Goal: Task Accomplishment & Management: Use online tool/utility

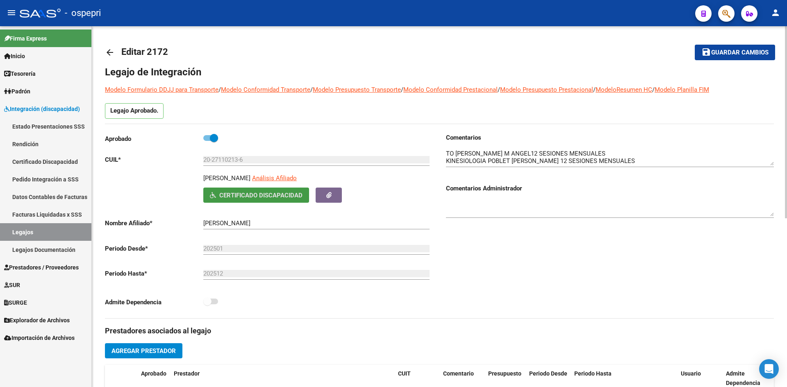
click at [112, 52] on mat-icon "arrow_back" at bounding box center [110, 53] width 10 height 10
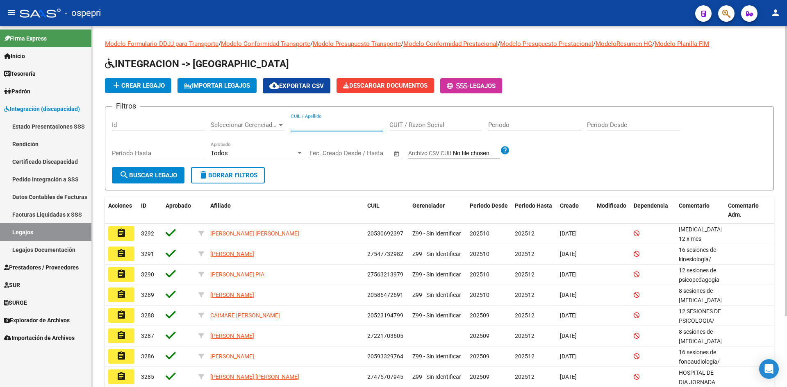
click at [316, 125] on input "CUIL / Apellido" at bounding box center [337, 124] width 93 height 7
paste input "27560032620"
type input "27560032620"
click at [145, 181] on button "search Buscar Legajo" at bounding box center [148, 175] width 73 height 16
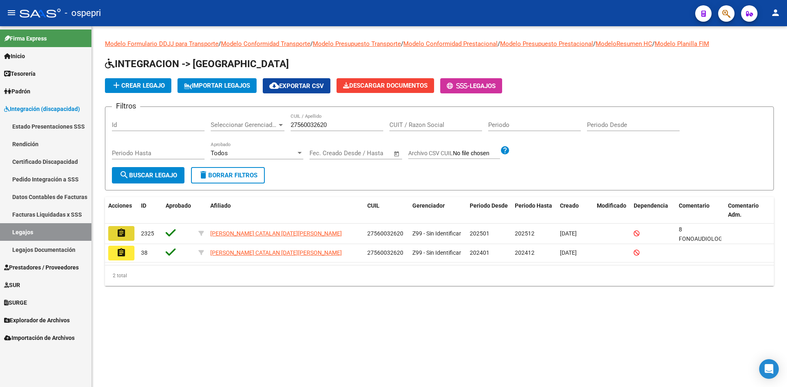
click at [123, 231] on mat-icon "assignment" at bounding box center [121, 233] width 10 height 10
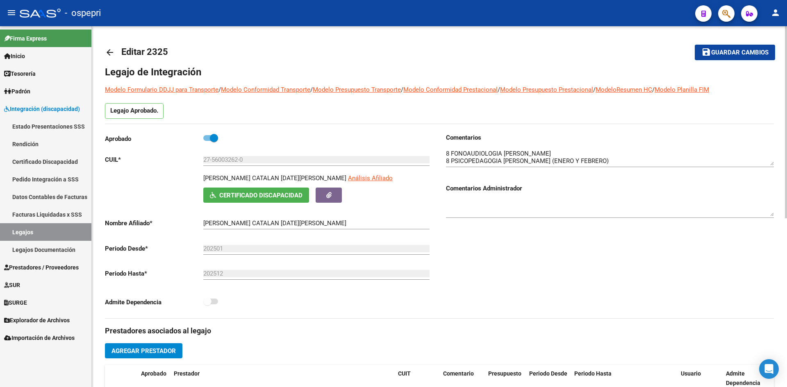
click at [275, 196] on span "Certificado Discapacidad" at bounding box center [260, 195] width 83 height 7
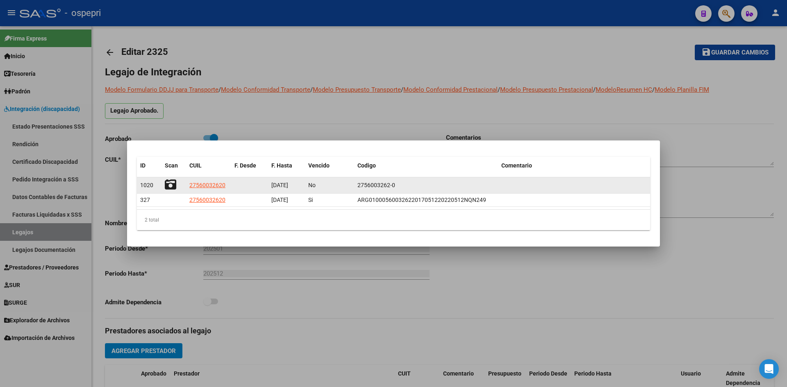
click at [173, 184] on icon at bounding box center [170, 184] width 11 height 11
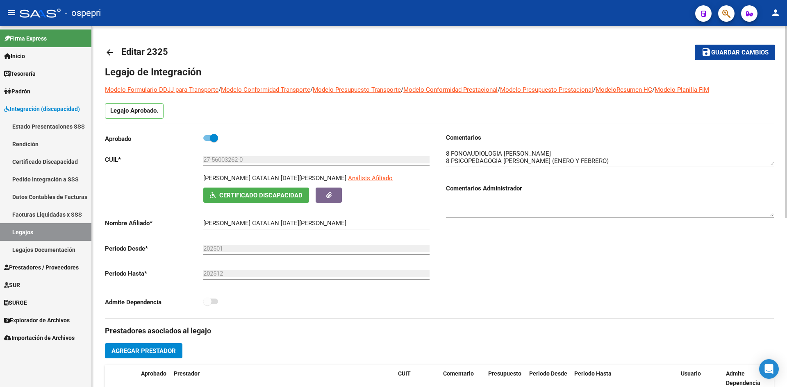
click at [107, 49] on mat-icon "arrow_back" at bounding box center [110, 53] width 10 height 10
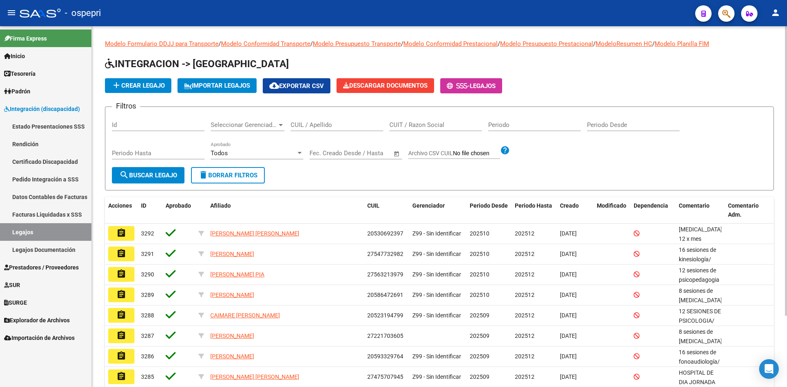
click at [329, 125] on input "CUIL / Apellido" at bounding box center [337, 124] width 93 height 7
paste input "20574942013"
type input "20574942013"
click at [155, 178] on span "search Buscar Legajo" at bounding box center [148, 175] width 58 height 7
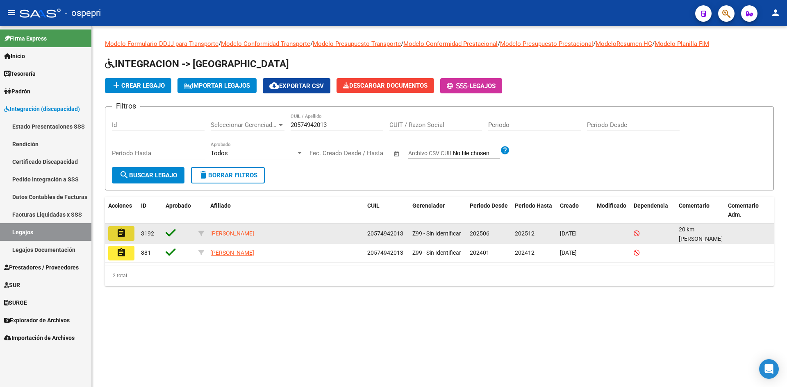
click at [125, 231] on mat-icon "assignment" at bounding box center [121, 233] width 10 height 10
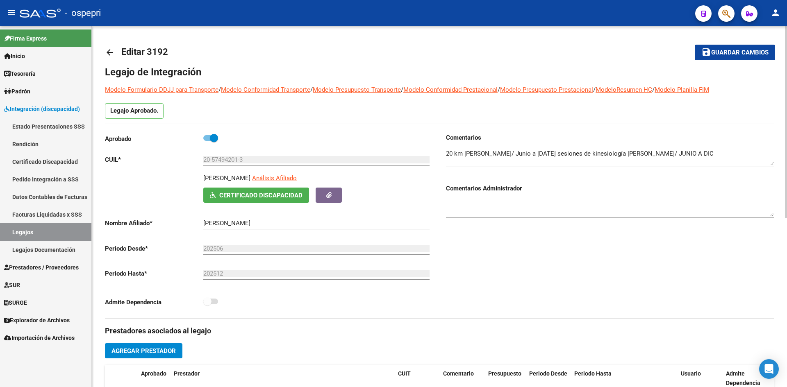
click at [251, 191] on button "Certificado Discapacidad" at bounding box center [256, 195] width 106 height 15
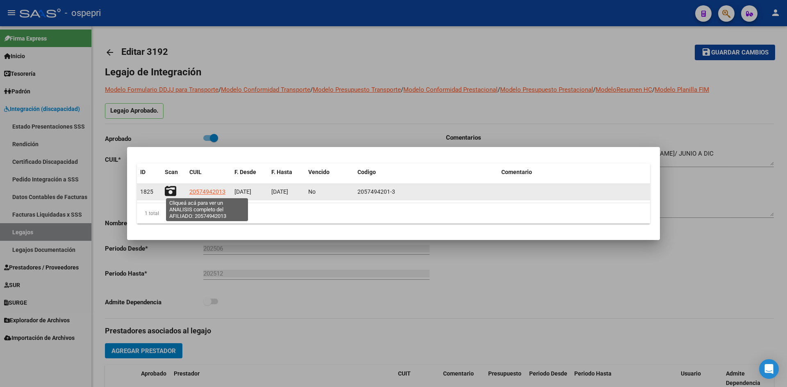
click at [207, 192] on span "20574942013" at bounding box center [207, 192] width 36 height 7
type textarea "20574942013"
click at [169, 190] on icon at bounding box center [170, 191] width 11 height 11
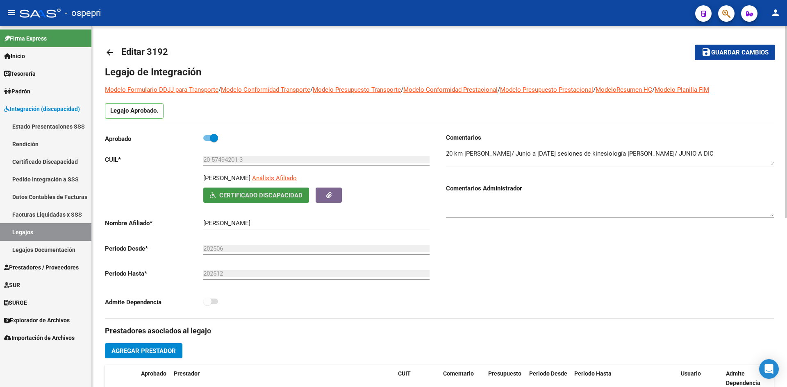
click at [112, 54] on mat-icon "arrow_back" at bounding box center [110, 53] width 10 height 10
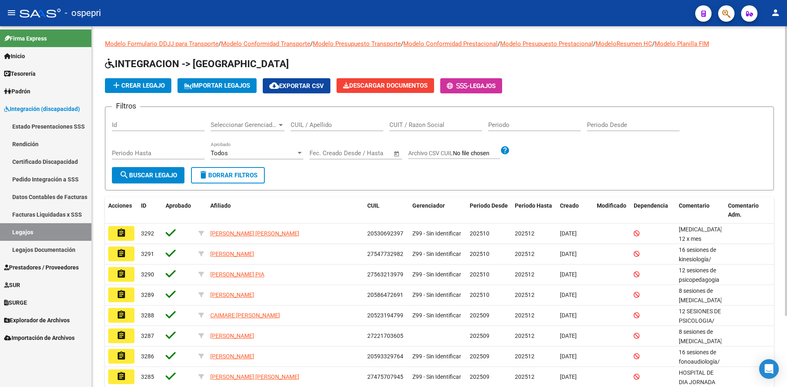
click at [341, 122] on input "CUIL / Apellido" at bounding box center [337, 124] width 93 height 7
paste input "27556339568"
type input "27556339568"
click at [175, 173] on span "search Buscar Legajo" at bounding box center [148, 175] width 58 height 7
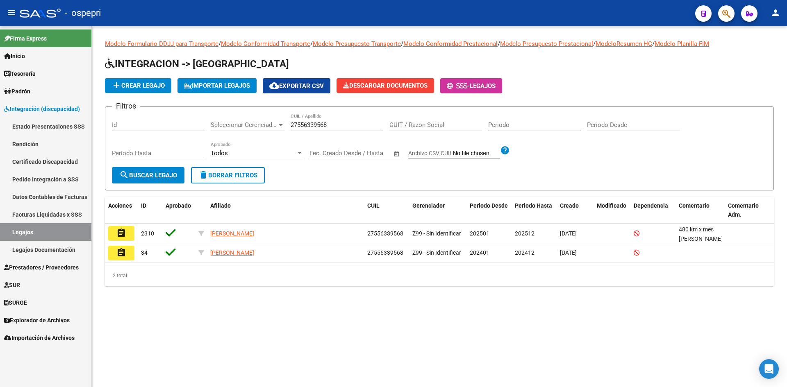
click at [130, 235] on button "assignment" at bounding box center [121, 233] width 26 height 15
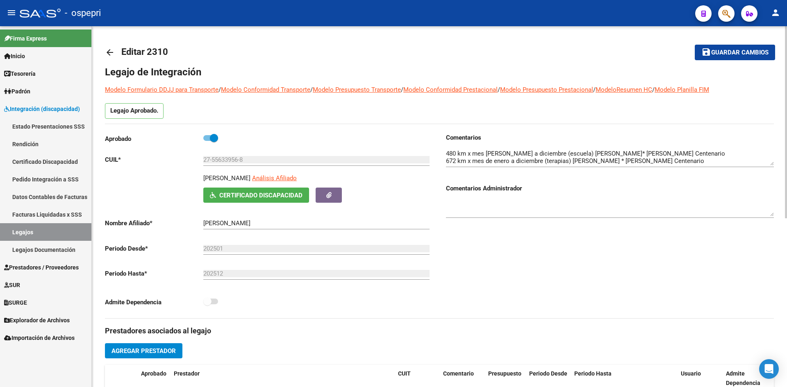
click at [269, 189] on button "Certificado Discapacidad" at bounding box center [256, 195] width 106 height 15
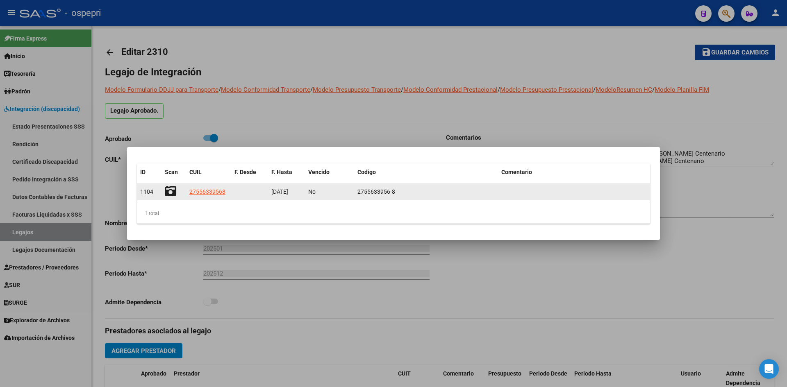
click at [175, 191] on icon at bounding box center [170, 191] width 11 height 11
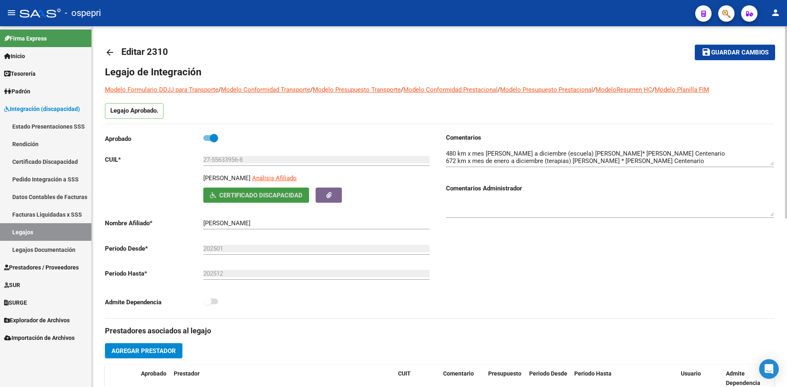
click at [110, 51] on mat-icon "arrow_back" at bounding box center [110, 53] width 10 height 10
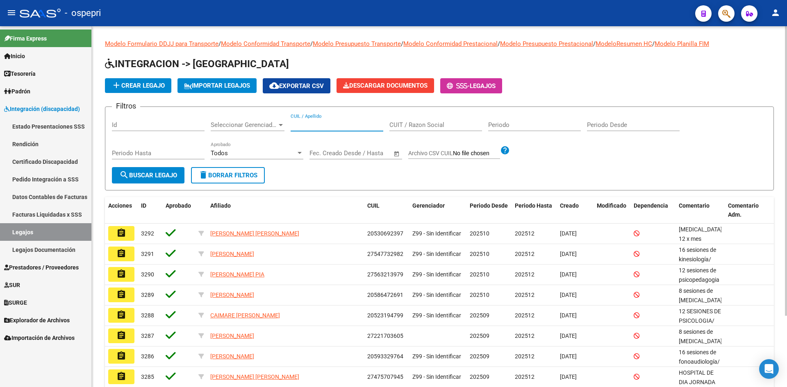
click at [327, 123] on input "CUIL / Apellido" at bounding box center [337, 124] width 93 height 7
paste input "20501166376"
type input "20501166376"
click at [159, 171] on button "search Buscar Legajo" at bounding box center [148, 175] width 73 height 16
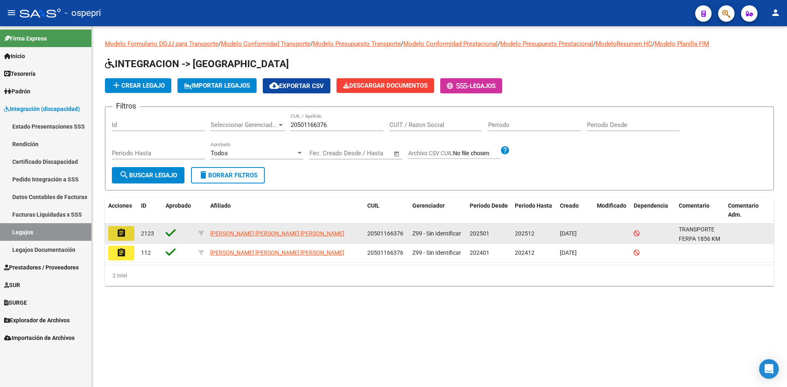
click at [125, 232] on mat-icon "assignment" at bounding box center [121, 233] width 10 height 10
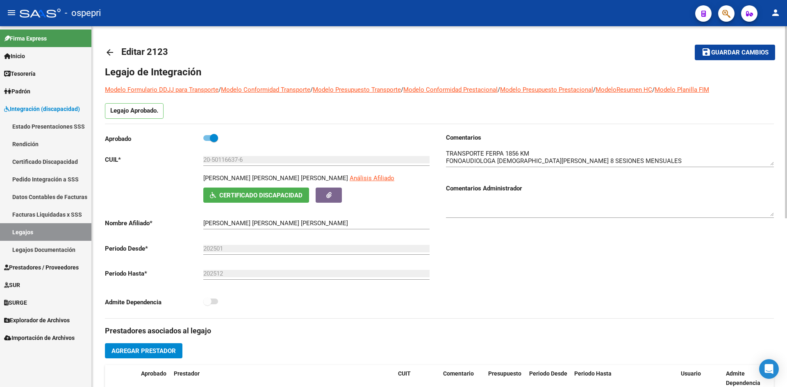
click at [263, 191] on span "Certificado Discapacidad" at bounding box center [256, 194] width 93 height 7
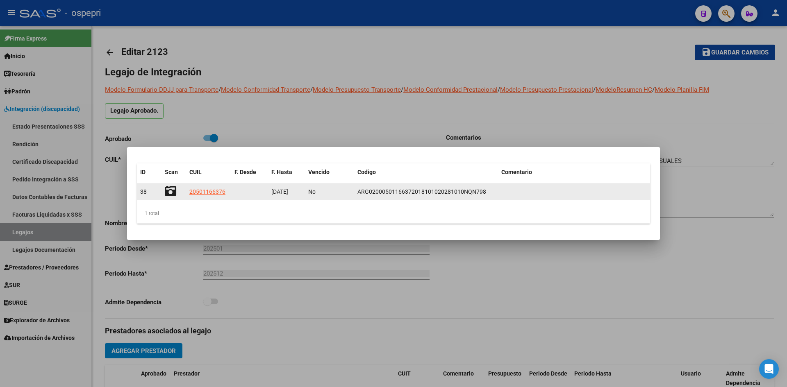
click at [173, 188] on icon at bounding box center [170, 191] width 11 height 11
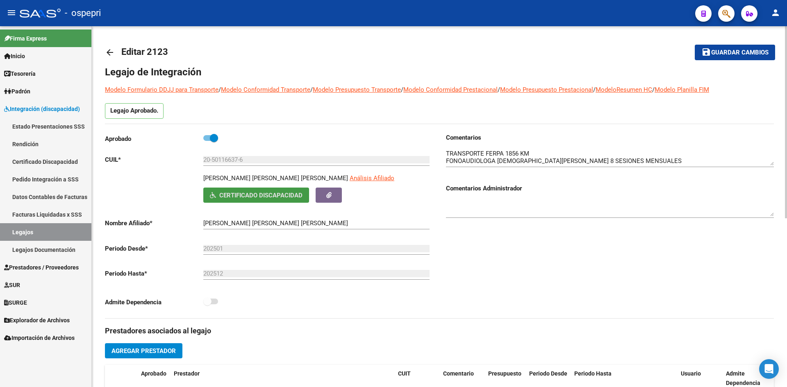
click at [108, 54] on mat-icon "arrow_back" at bounding box center [110, 53] width 10 height 10
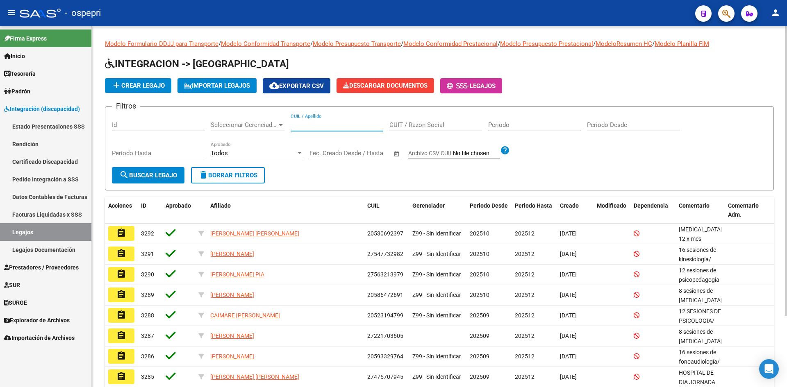
click at [328, 127] on input "CUIL / Apellido" at bounding box center [337, 124] width 93 height 7
paste input "27521852467"
type input "27521852467"
click at [159, 180] on button "search Buscar Legajo" at bounding box center [148, 175] width 73 height 16
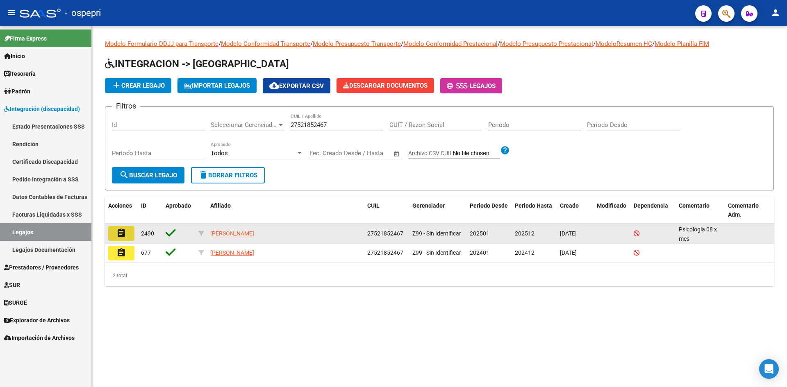
click at [124, 234] on mat-icon "assignment" at bounding box center [121, 233] width 10 height 10
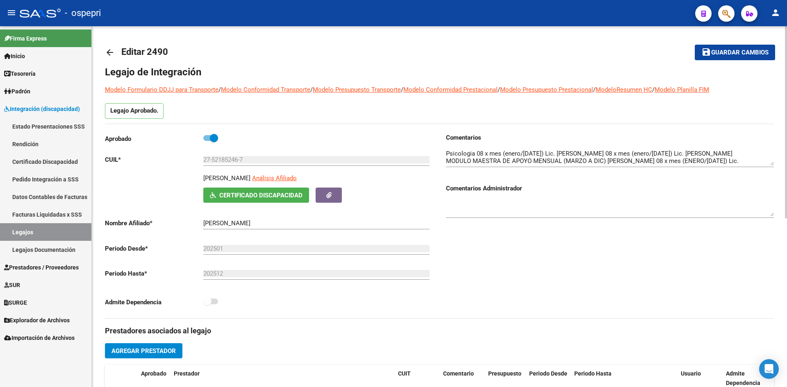
click at [258, 191] on span "Certificado Discapacidad" at bounding box center [256, 194] width 93 height 7
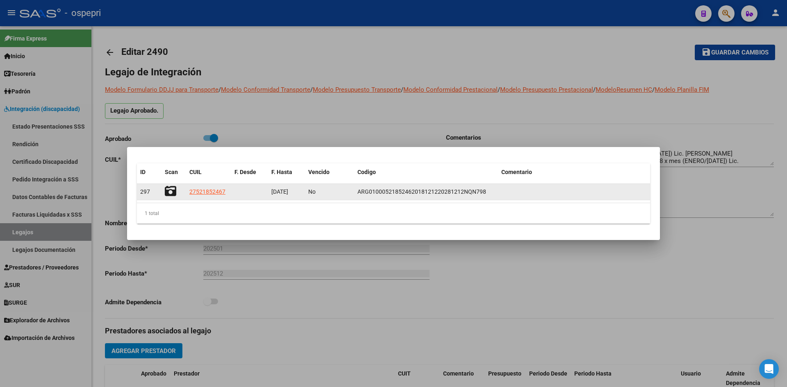
click at [168, 192] on icon at bounding box center [170, 191] width 11 height 11
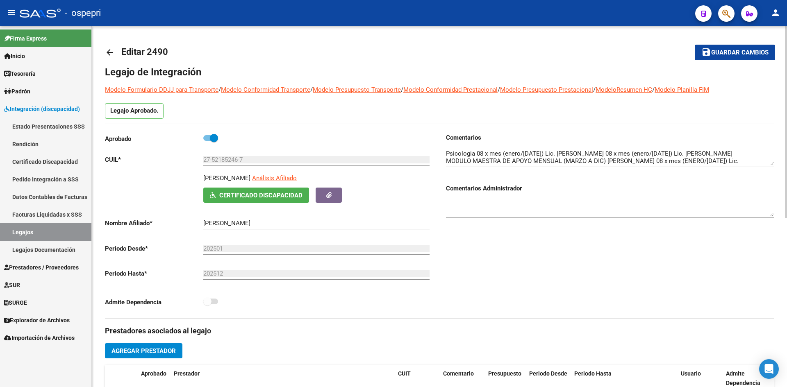
click at [109, 55] on mat-icon "arrow_back" at bounding box center [110, 53] width 10 height 10
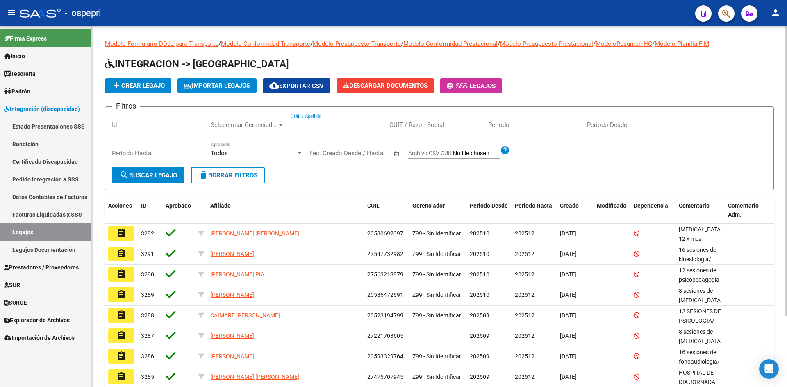
click at [306, 128] on input "CUIL / Apellido" at bounding box center [337, 124] width 93 height 7
paste input "27556308395"
type input "27556308395"
click at [173, 167] on button "search Buscar Legajo" at bounding box center [148, 175] width 73 height 16
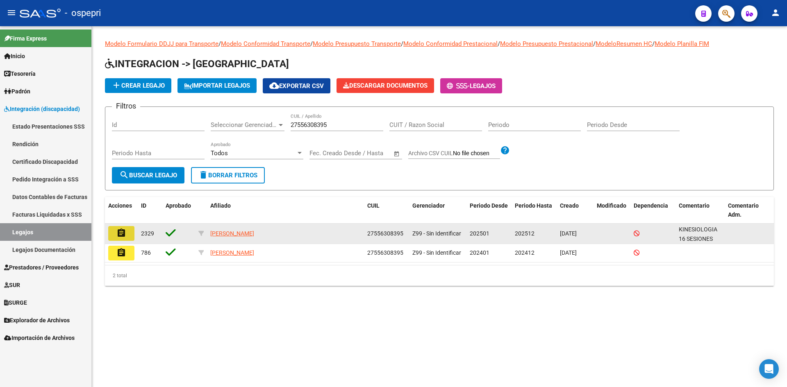
click at [124, 230] on mat-icon "assignment" at bounding box center [121, 233] width 10 height 10
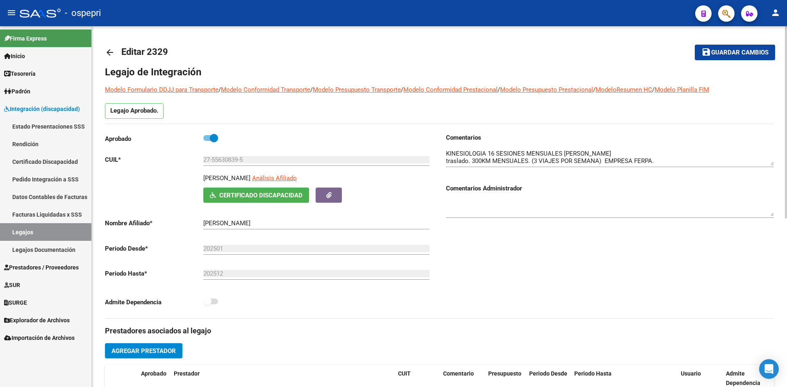
click at [268, 196] on span "Certificado Discapacidad" at bounding box center [260, 195] width 83 height 7
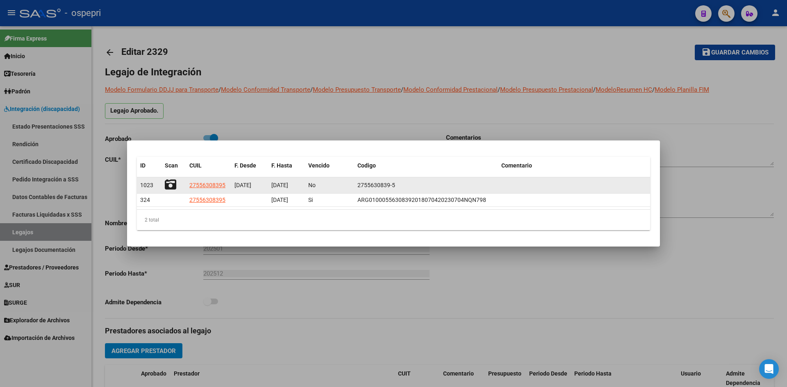
click at [173, 185] on icon at bounding box center [170, 184] width 11 height 11
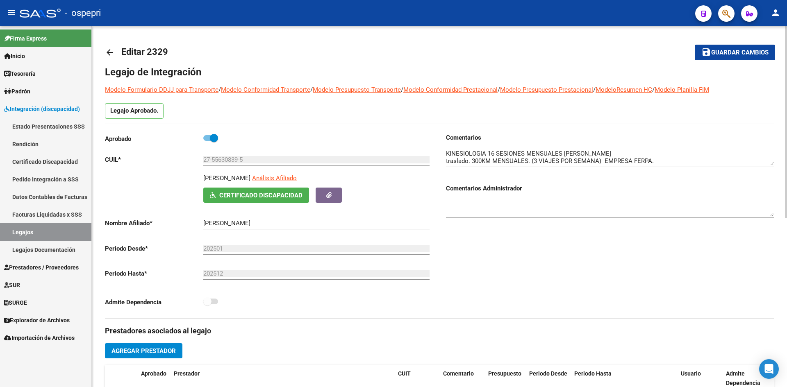
click at [110, 51] on mat-icon "arrow_back" at bounding box center [110, 53] width 10 height 10
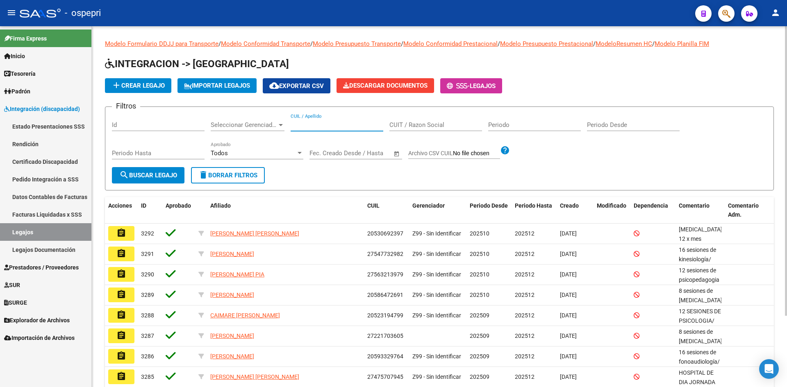
click at [308, 123] on input "CUIL / Apellido" at bounding box center [337, 124] width 93 height 7
paste input "23504314464"
type input "23504314464"
click at [144, 177] on span "search Buscar Legajo" at bounding box center [148, 175] width 58 height 7
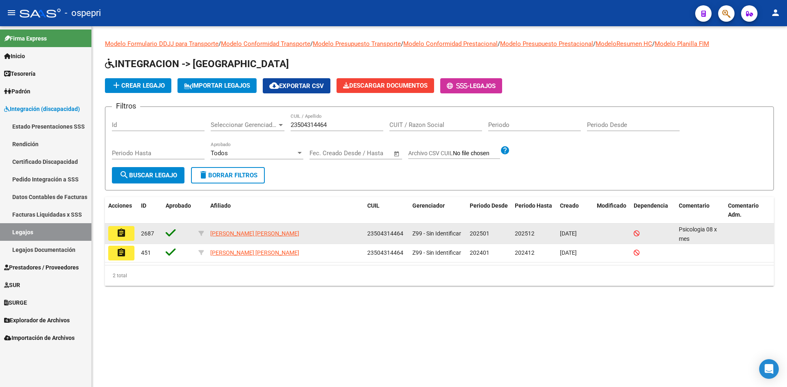
click at [123, 234] on mat-icon "assignment" at bounding box center [121, 233] width 10 height 10
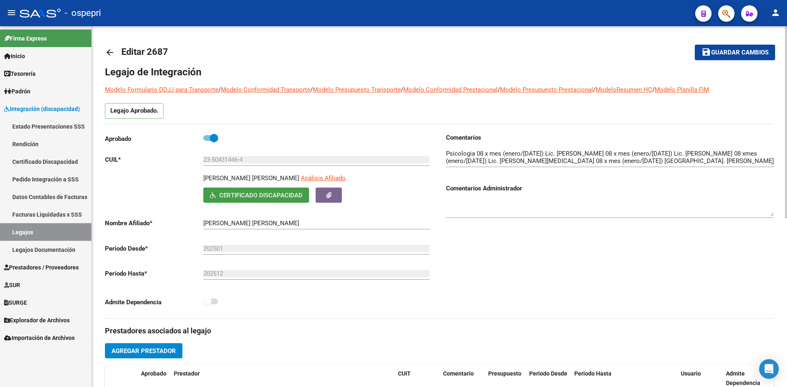
click at [273, 194] on span "Certificado Discapacidad" at bounding box center [260, 195] width 83 height 7
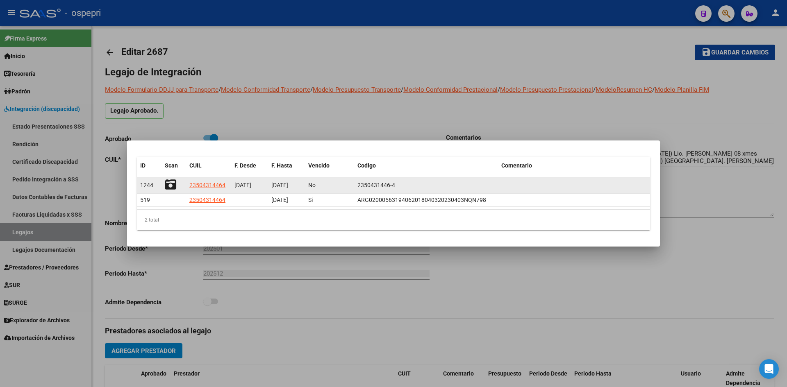
click at [166, 181] on icon at bounding box center [170, 184] width 11 height 11
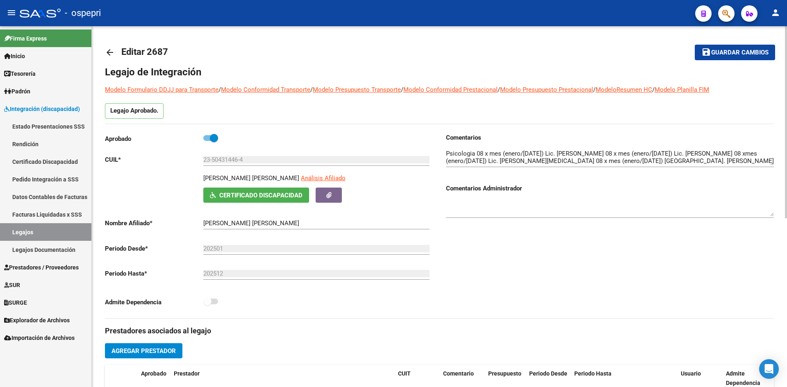
click at [109, 51] on mat-icon "arrow_back" at bounding box center [110, 53] width 10 height 10
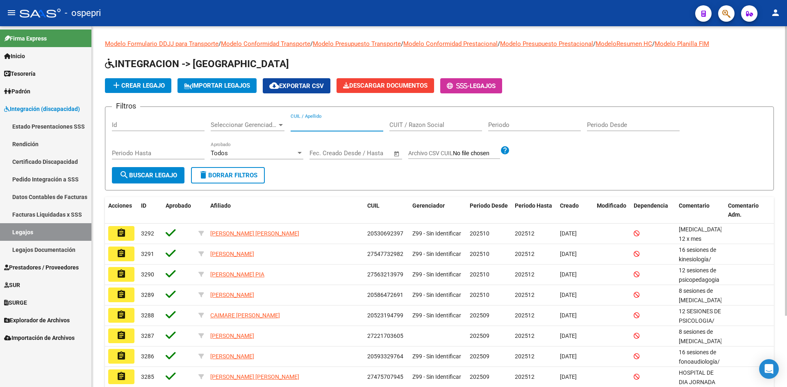
click at [310, 125] on input "CUIL / Apellido" at bounding box center [337, 124] width 93 height 7
paste input "27224730735"
type input "27224730735"
click at [156, 180] on button "search Buscar Legajo" at bounding box center [148, 175] width 73 height 16
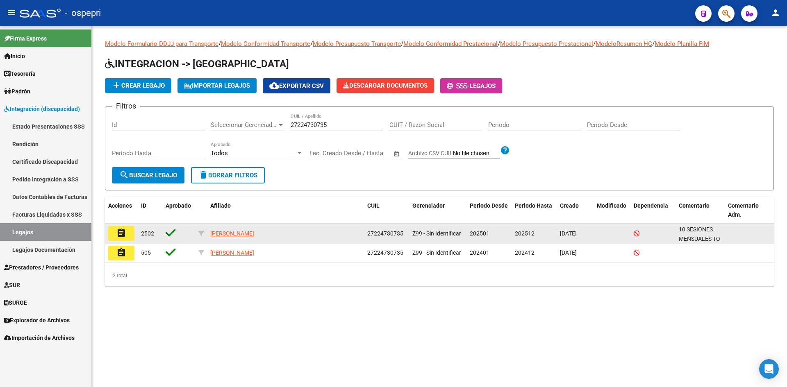
click at [127, 233] on button "assignment" at bounding box center [121, 233] width 26 height 15
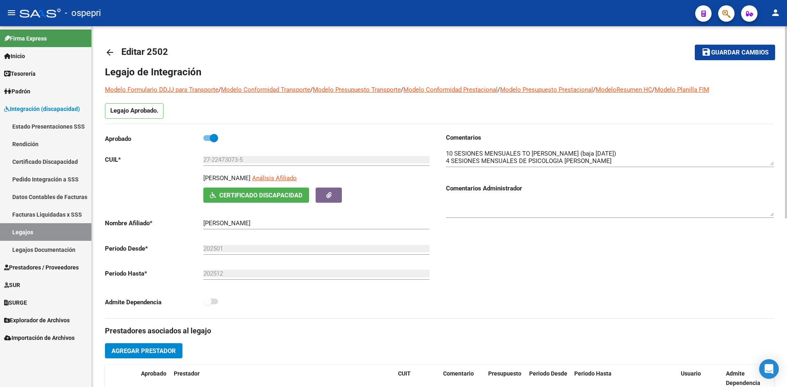
click at [272, 198] on span "Certificado Discapacidad" at bounding box center [260, 195] width 83 height 7
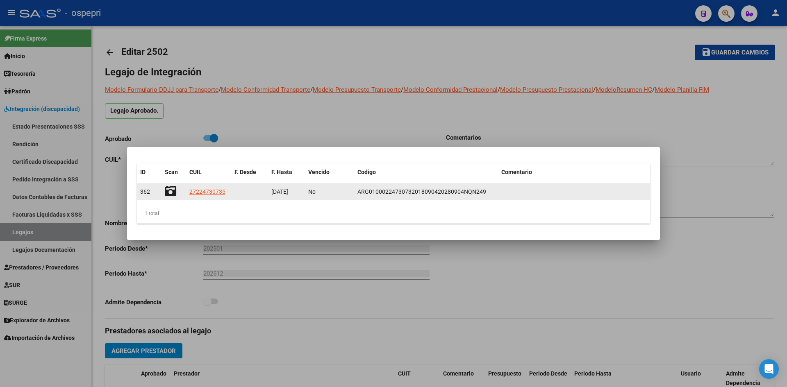
click at [170, 193] on icon at bounding box center [170, 191] width 11 height 11
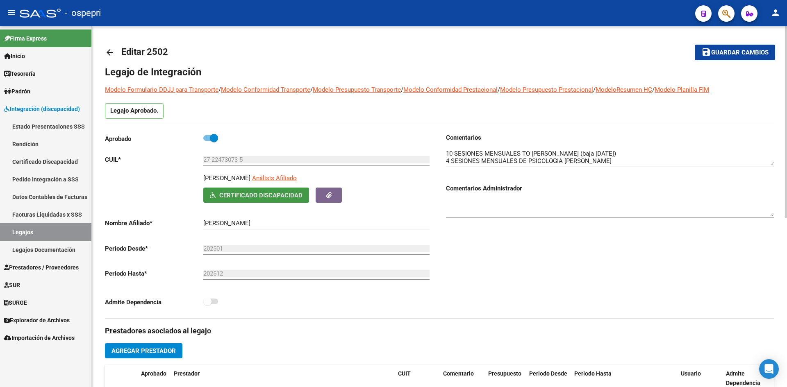
click at [108, 52] on mat-icon "arrow_back" at bounding box center [110, 53] width 10 height 10
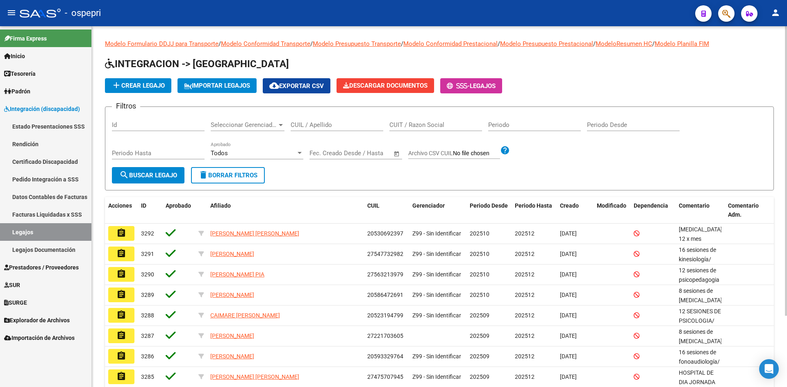
click at [309, 128] on input "CUIL / Apellido" at bounding box center [337, 124] width 93 height 7
paste input "23539305379"
type input "23539305379"
click at [166, 177] on span "search Buscar Legajo" at bounding box center [148, 175] width 58 height 7
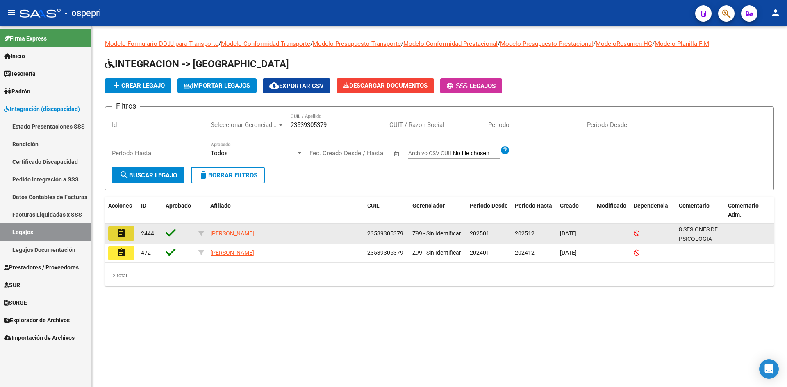
click at [120, 236] on mat-icon "assignment" at bounding box center [121, 233] width 10 height 10
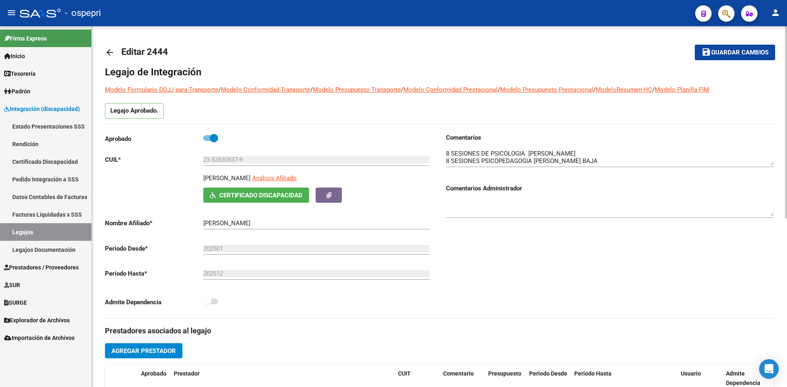
click at [275, 193] on span "Certificado Discapacidad" at bounding box center [260, 195] width 83 height 7
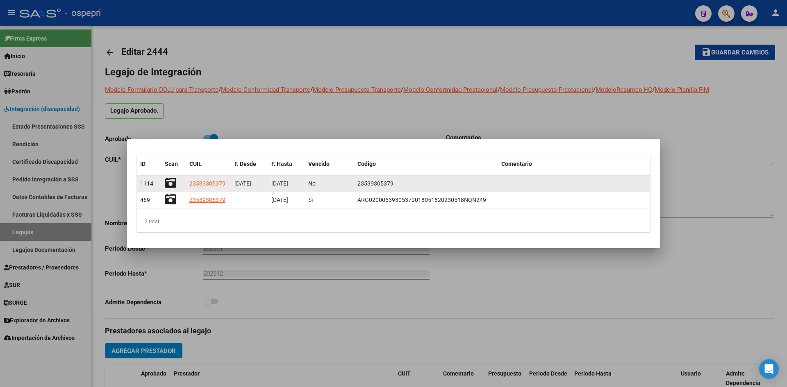
click at [170, 182] on icon at bounding box center [170, 183] width 11 height 11
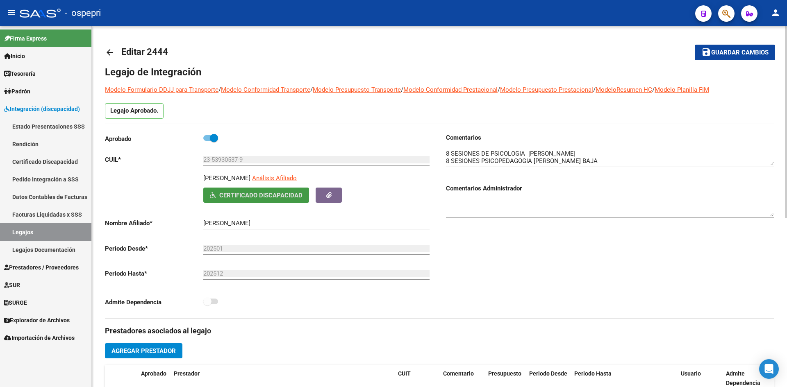
click at [108, 51] on mat-icon "arrow_back" at bounding box center [110, 53] width 10 height 10
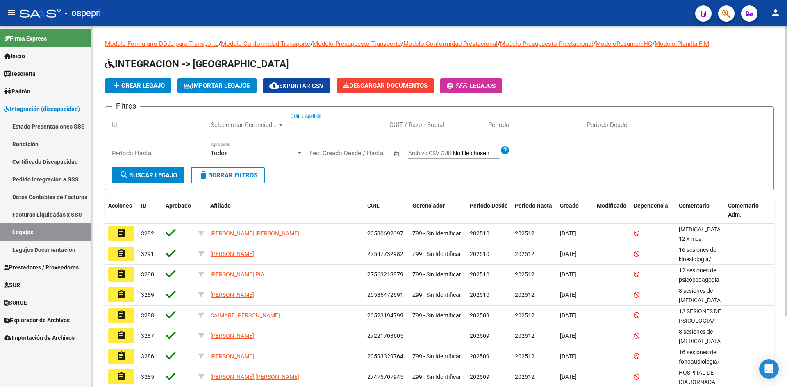
click at [307, 127] on input "CUIL / Apellido" at bounding box center [337, 124] width 93 height 7
paste input "27444815901"
type input "27444815901"
click at [173, 179] on span "search Buscar Legajo" at bounding box center [148, 175] width 58 height 7
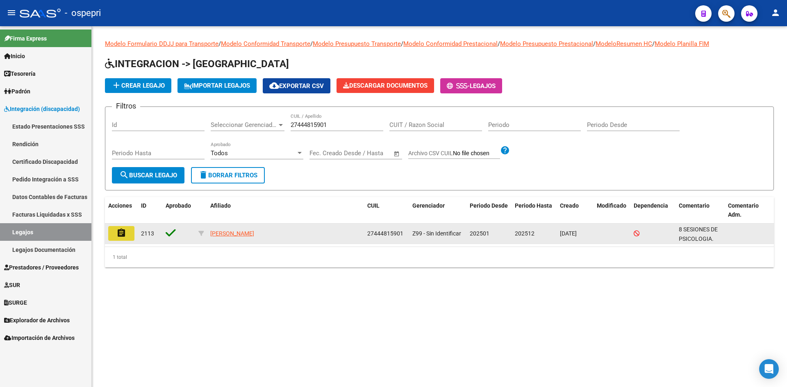
click at [121, 230] on mat-icon "assignment" at bounding box center [121, 233] width 10 height 10
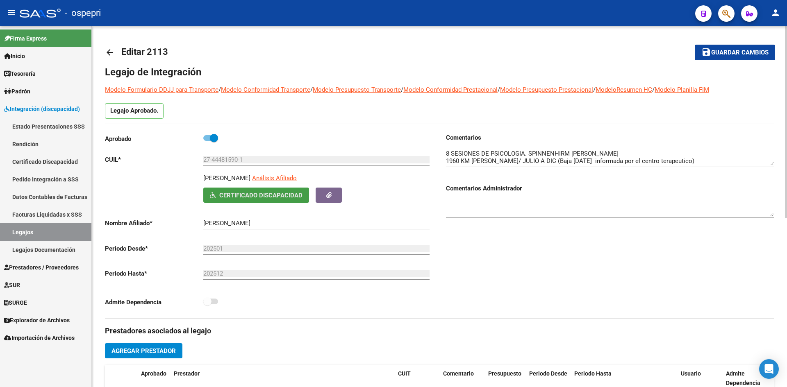
click at [274, 194] on span "Certificado Discapacidad" at bounding box center [260, 195] width 83 height 7
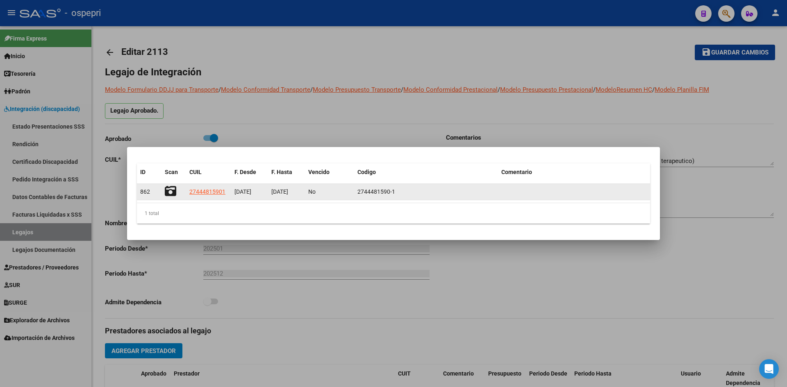
click at [168, 191] on icon at bounding box center [170, 191] width 11 height 11
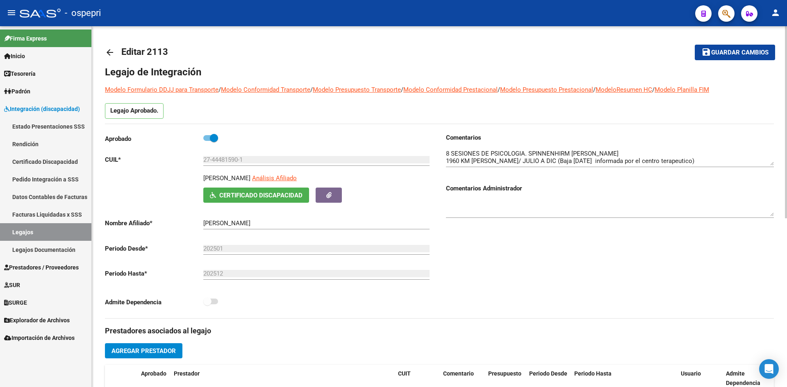
click at [112, 51] on mat-icon "arrow_back" at bounding box center [110, 53] width 10 height 10
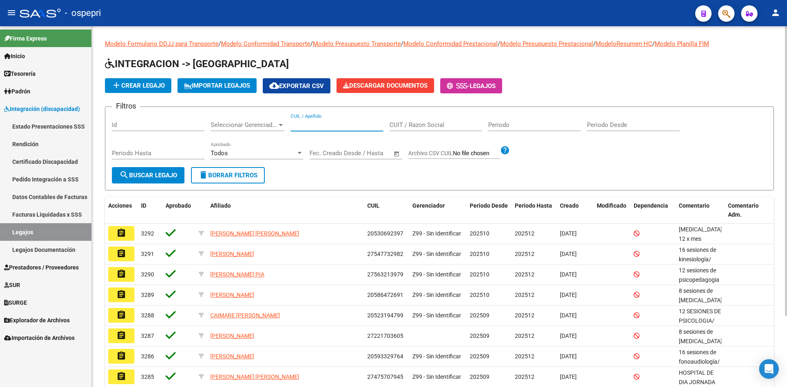
click at [308, 127] on input "CUIL / Apellido" at bounding box center [337, 124] width 93 height 7
paste input "20449099703"
type input "20449099703"
click at [164, 178] on span "search Buscar Legajo" at bounding box center [148, 175] width 58 height 7
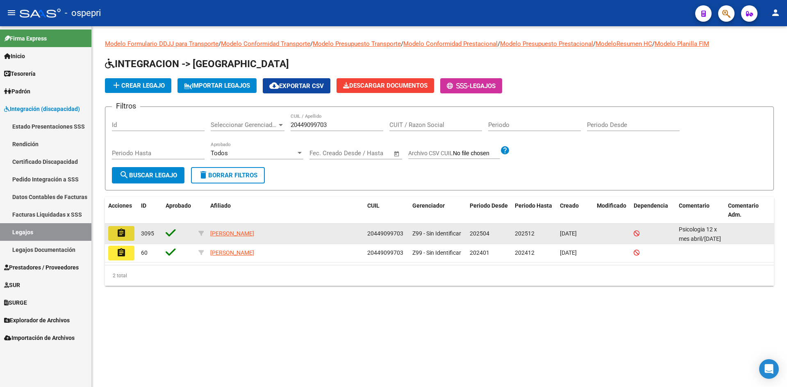
click at [121, 230] on mat-icon "assignment" at bounding box center [121, 233] width 10 height 10
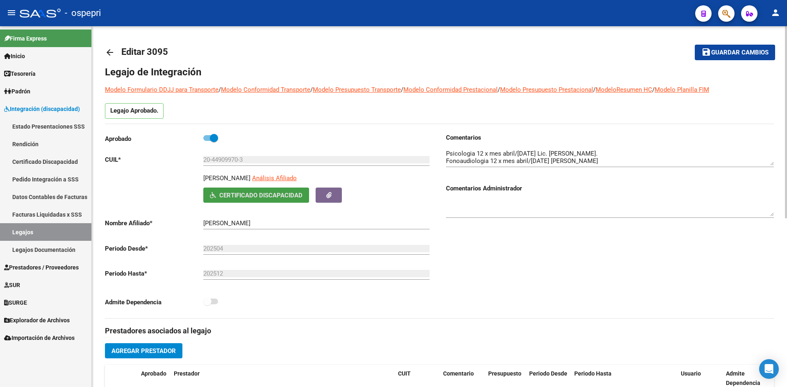
click at [268, 193] on span "Certificado Discapacidad" at bounding box center [260, 195] width 83 height 7
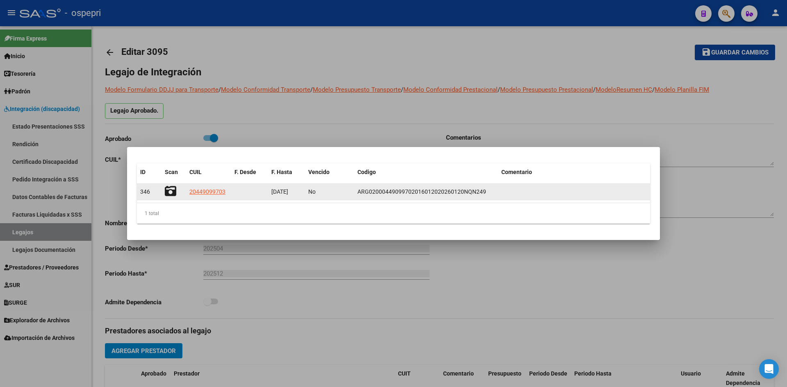
click at [166, 189] on icon at bounding box center [170, 191] width 11 height 11
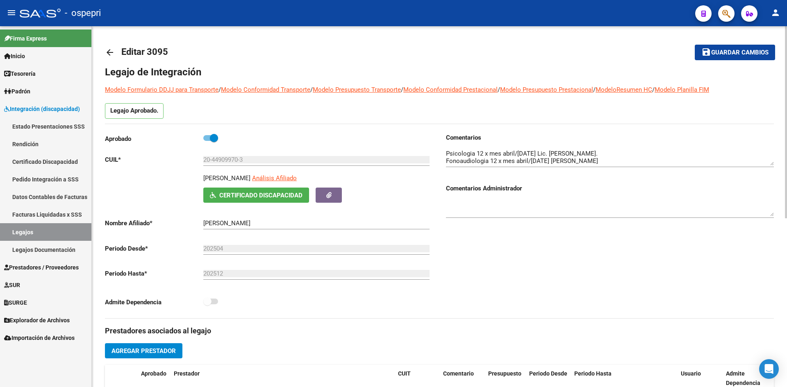
click at [109, 50] on mat-icon "arrow_back" at bounding box center [110, 53] width 10 height 10
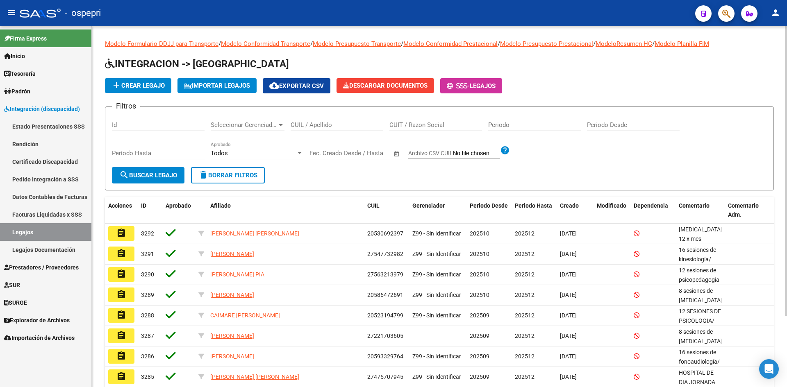
click at [311, 123] on input "CUIL / Apellido" at bounding box center [337, 124] width 93 height 7
paste input "27580778149"
type input "27580778149"
click at [166, 181] on button "search Buscar Legajo" at bounding box center [148, 175] width 73 height 16
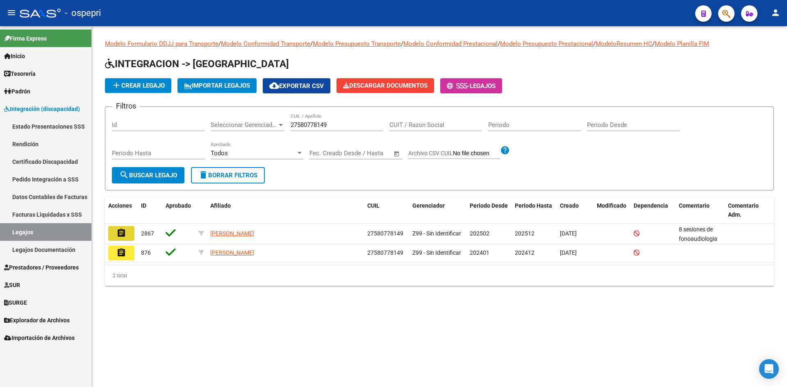
click at [123, 234] on mat-icon "assignment" at bounding box center [121, 233] width 10 height 10
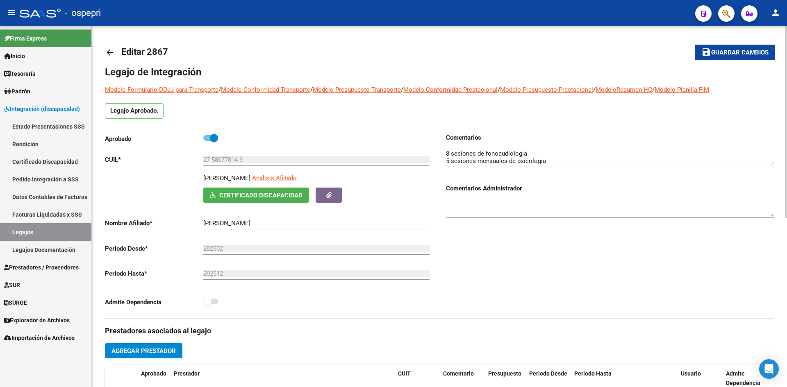
click at [256, 195] on span "Certificado Discapacidad" at bounding box center [260, 195] width 83 height 7
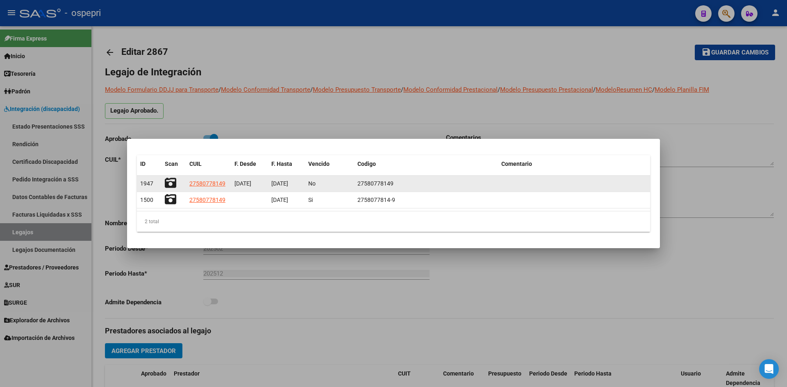
click at [173, 182] on icon at bounding box center [170, 183] width 11 height 11
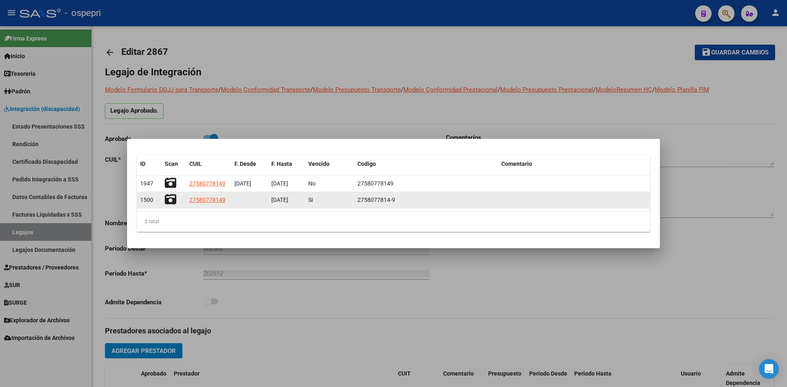
click at [173, 196] on icon at bounding box center [170, 199] width 11 height 11
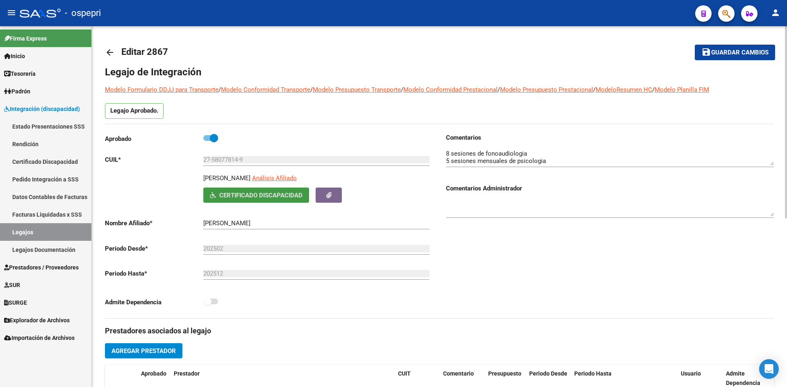
click at [108, 51] on mat-icon "arrow_back" at bounding box center [110, 53] width 10 height 10
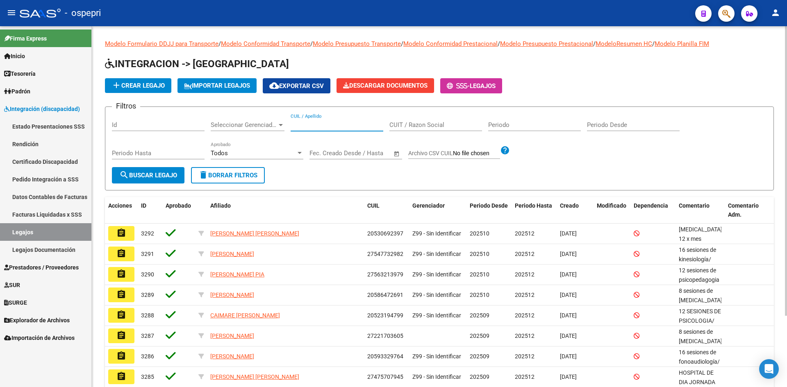
click at [323, 126] on input "CUIL / Apellido" at bounding box center [337, 124] width 93 height 7
paste input "27525314346"
type input "27525314346"
click at [162, 176] on span "search Buscar Legajo" at bounding box center [148, 175] width 58 height 7
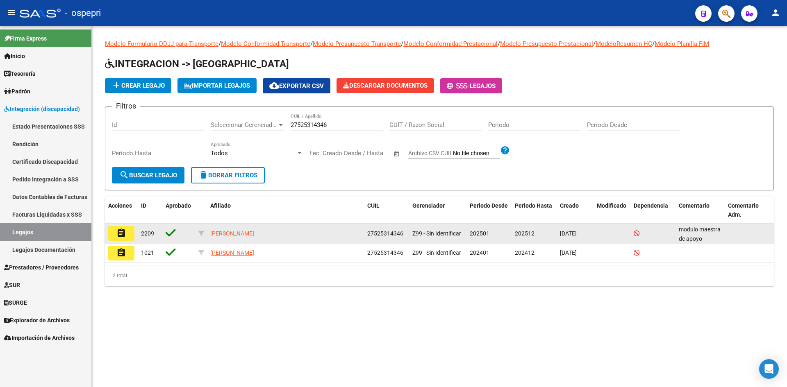
click at [127, 231] on button "assignment" at bounding box center [121, 233] width 26 height 15
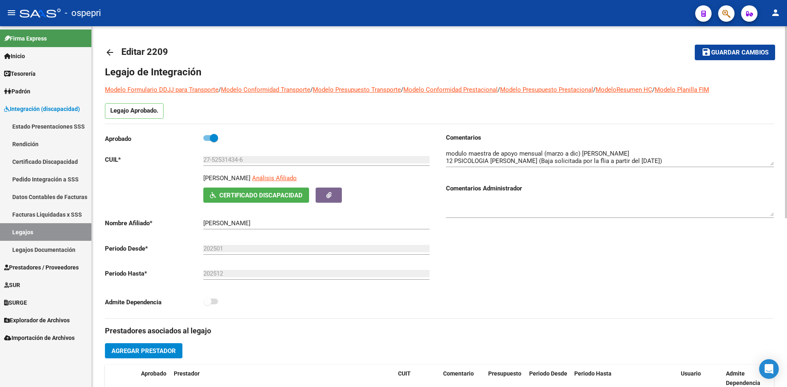
click at [278, 189] on button "Certificado Discapacidad" at bounding box center [256, 195] width 106 height 15
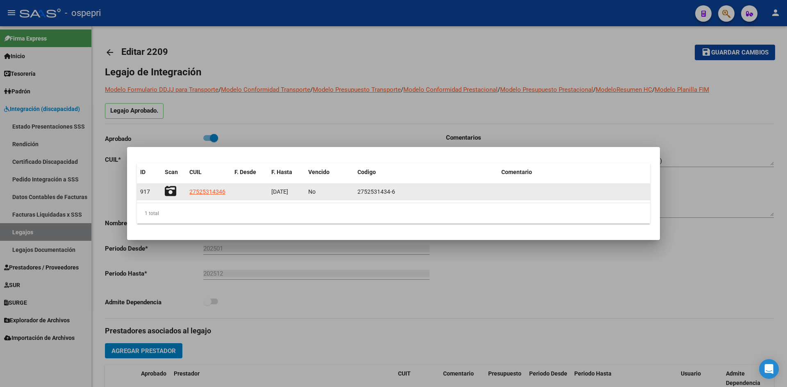
click at [171, 190] on icon at bounding box center [170, 191] width 11 height 11
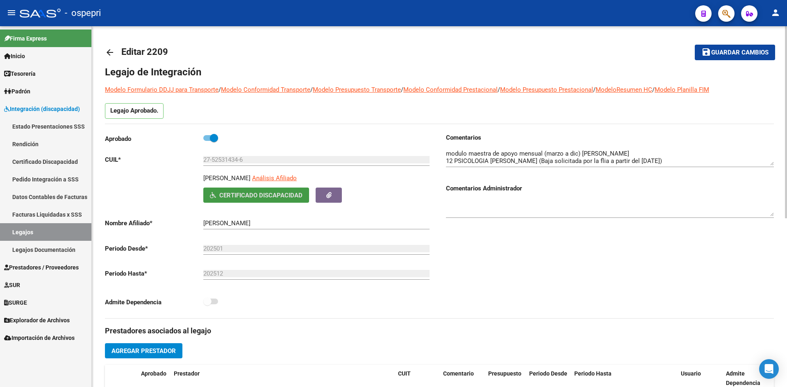
click at [109, 50] on mat-icon "arrow_back" at bounding box center [110, 53] width 10 height 10
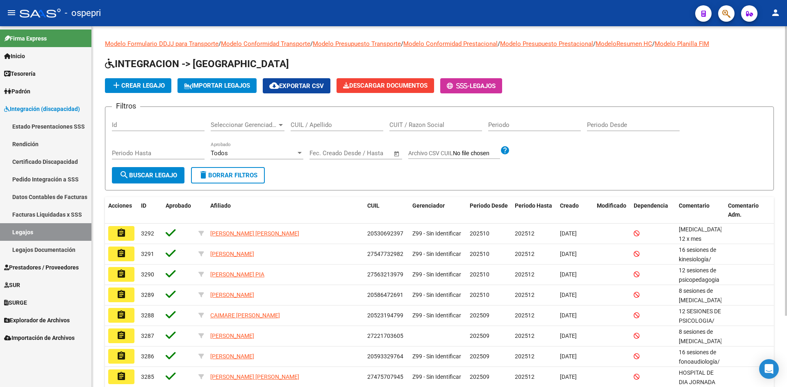
click at [307, 127] on input "CUIL / Apellido" at bounding box center [337, 124] width 93 height 7
paste input "27452102078"
type input "27452102078"
click at [168, 180] on button "search Buscar Legajo" at bounding box center [148, 175] width 73 height 16
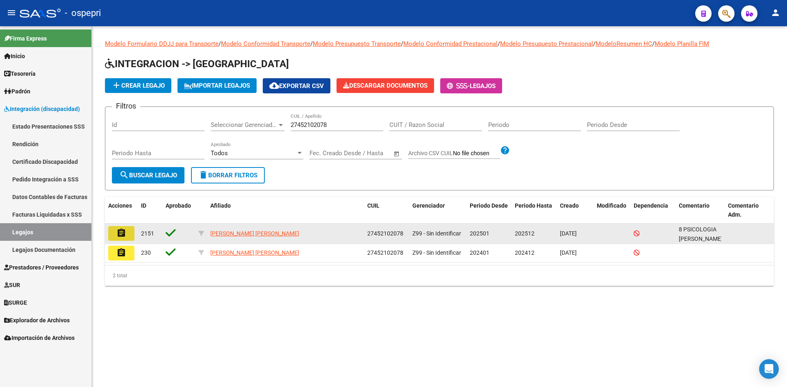
click at [128, 237] on button "assignment" at bounding box center [121, 233] width 26 height 15
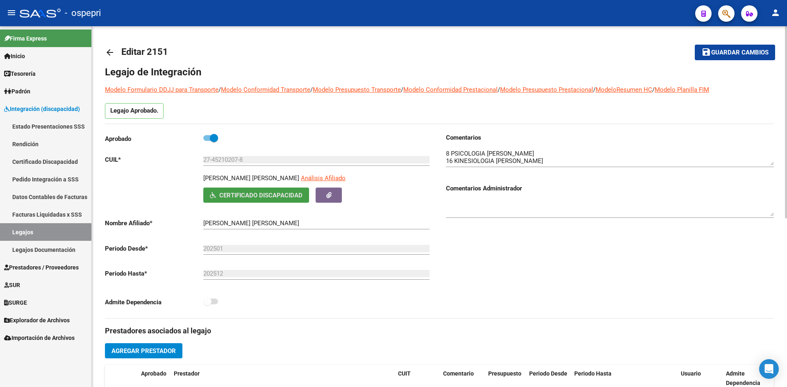
click at [280, 196] on span "Certificado Discapacidad" at bounding box center [260, 195] width 83 height 7
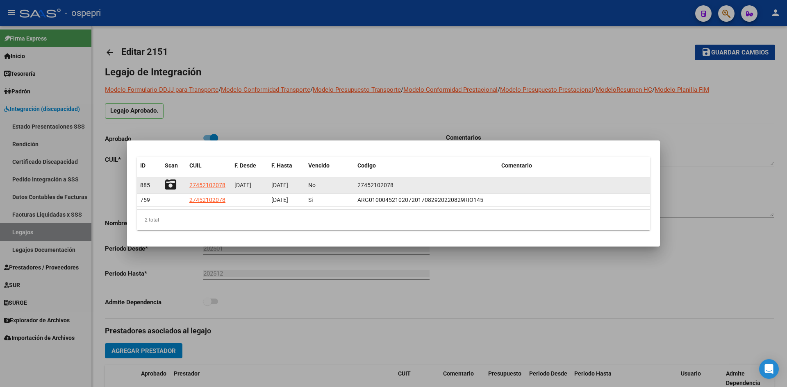
click at [172, 182] on icon at bounding box center [170, 184] width 11 height 11
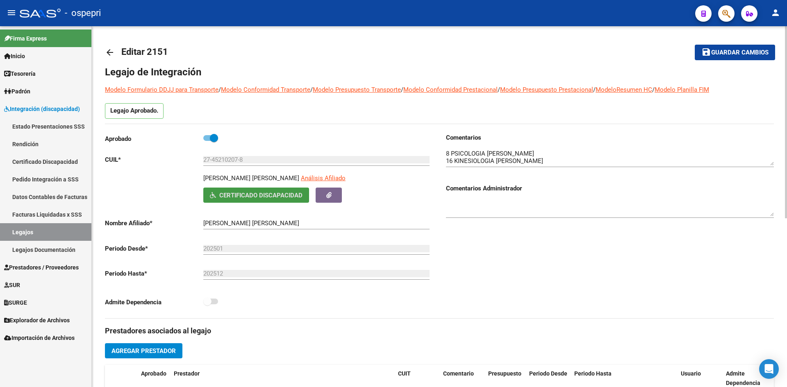
click at [112, 49] on mat-icon "arrow_back" at bounding box center [110, 53] width 10 height 10
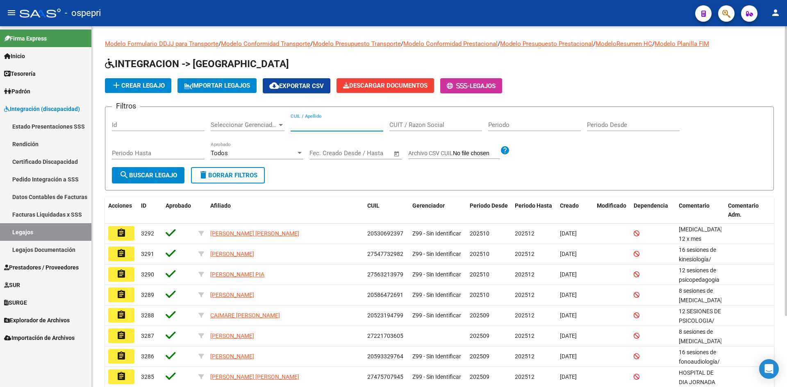
click at [307, 125] on input "CUIL / Apellido" at bounding box center [337, 124] width 93 height 7
paste input "27560574989"
type input "27560574989"
click at [169, 173] on span "search Buscar Legajo" at bounding box center [148, 175] width 58 height 7
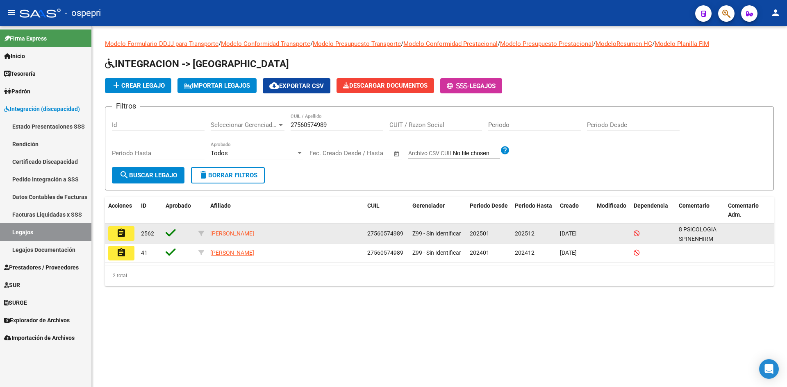
click at [121, 232] on mat-icon "assignment" at bounding box center [121, 233] width 10 height 10
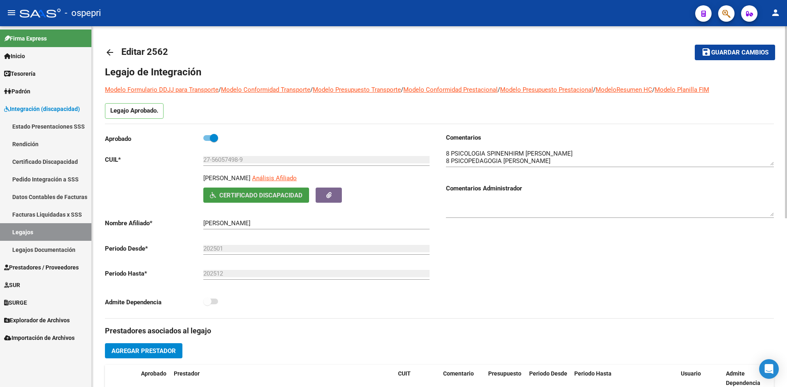
click at [265, 194] on span "Certificado Discapacidad" at bounding box center [260, 195] width 83 height 7
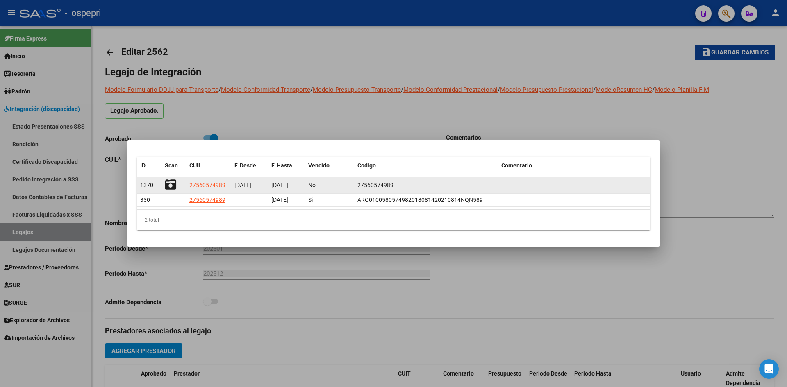
click at [168, 187] on icon at bounding box center [170, 184] width 11 height 11
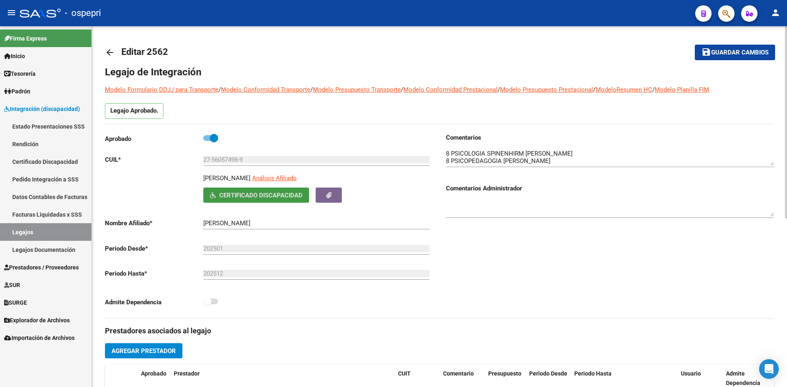
click at [110, 51] on mat-icon "arrow_back" at bounding box center [110, 53] width 10 height 10
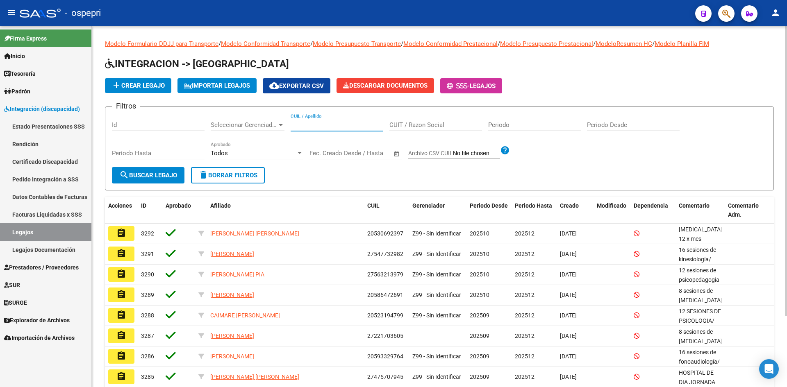
click at [314, 125] on input "CUIL / Apellido" at bounding box center [337, 124] width 93 height 7
paste input "20597290579"
type input "20597290579"
click at [168, 169] on button "search Buscar Legajo" at bounding box center [148, 175] width 73 height 16
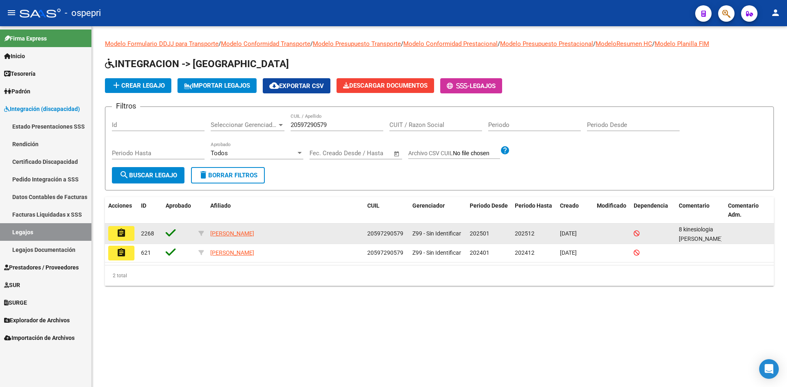
click at [121, 233] on mat-icon "assignment" at bounding box center [121, 233] width 10 height 10
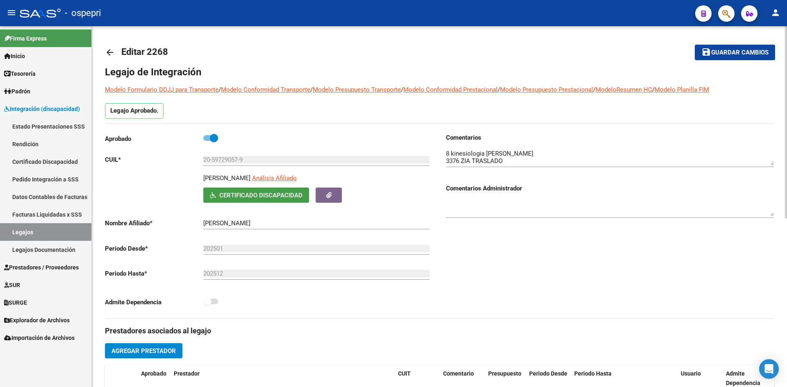
click at [274, 195] on span "Certificado Discapacidad" at bounding box center [260, 195] width 83 height 7
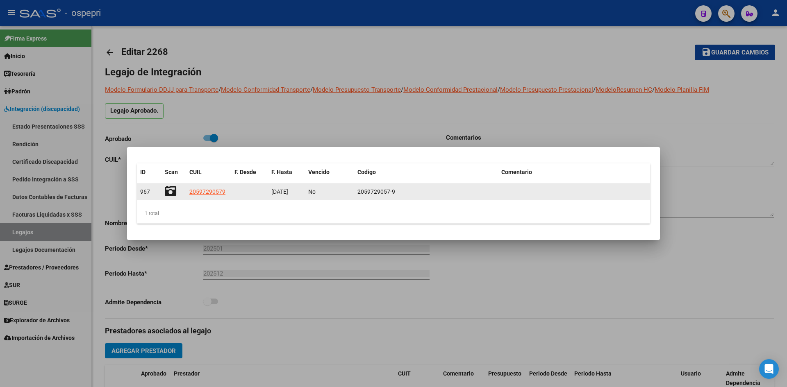
click at [171, 192] on icon at bounding box center [170, 191] width 11 height 11
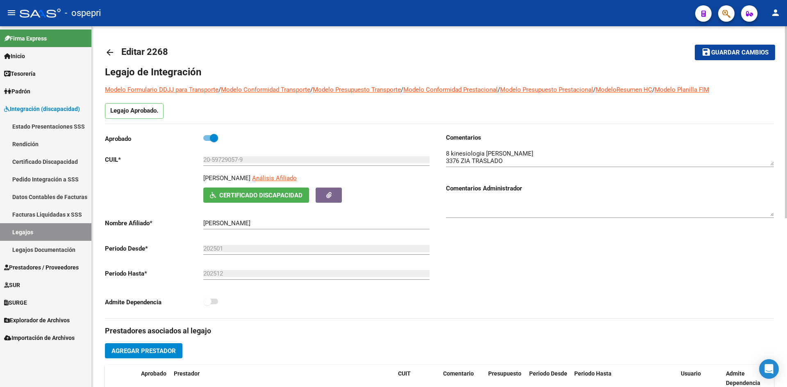
click at [111, 50] on mat-icon "arrow_back" at bounding box center [110, 53] width 10 height 10
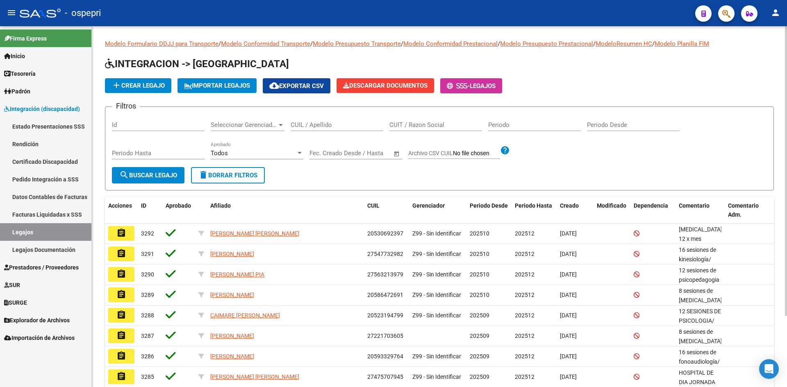
click at [333, 129] on input "CUIL / Apellido" at bounding box center [337, 124] width 93 height 7
paste input "27551587261"
type input "27551587261"
click at [160, 171] on button "search Buscar Legajo" at bounding box center [148, 175] width 73 height 16
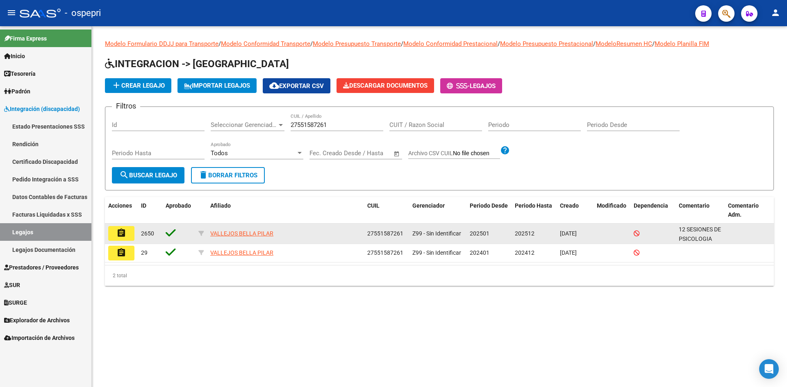
click at [117, 229] on mat-icon "assignment" at bounding box center [121, 233] width 10 height 10
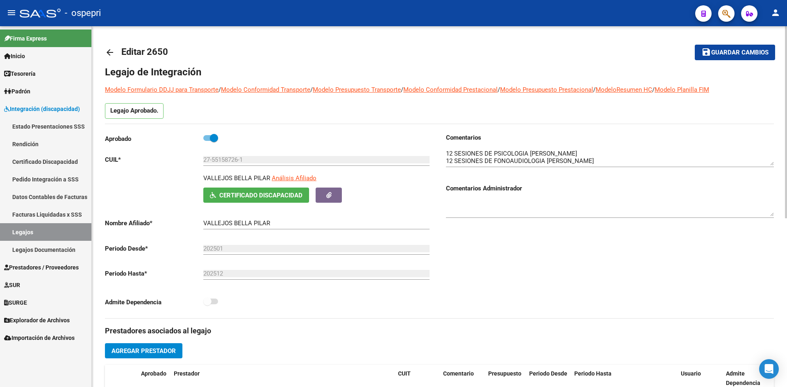
click at [275, 196] on span "Certificado Discapacidad" at bounding box center [260, 195] width 83 height 7
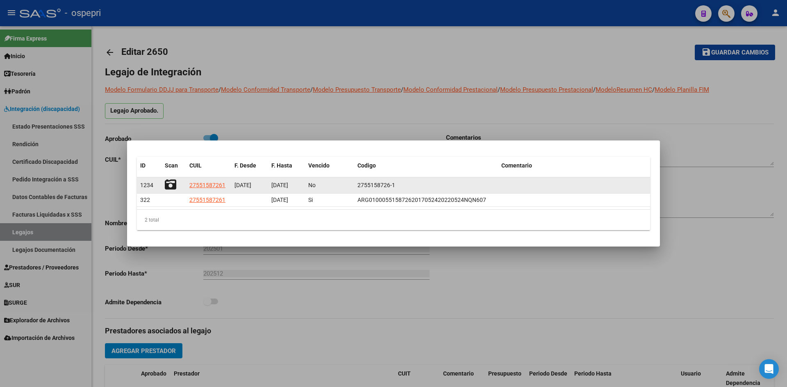
click at [172, 184] on icon at bounding box center [170, 184] width 11 height 11
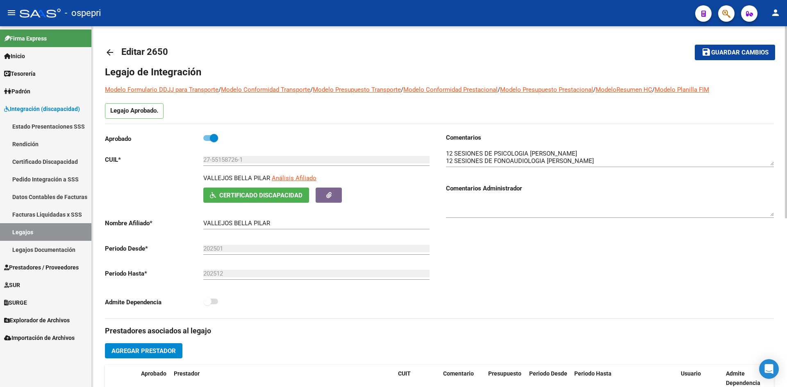
click at [109, 53] on mat-icon "arrow_back" at bounding box center [110, 53] width 10 height 10
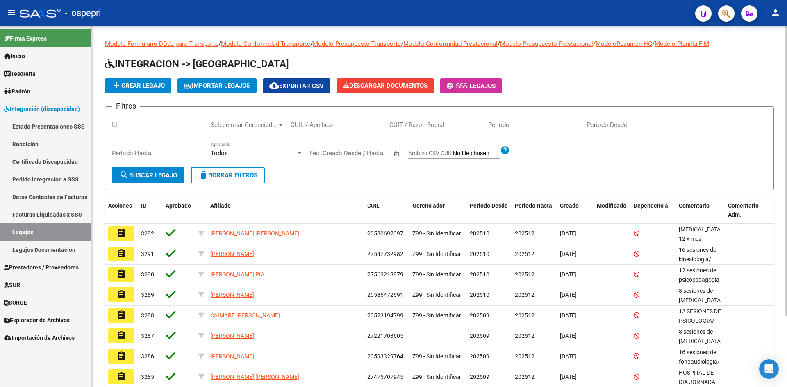
click at [300, 125] on input "CUIL / Apellido" at bounding box center [337, 124] width 93 height 7
paste input "23525300129"
type input "23525300129"
click at [164, 178] on span "search Buscar Legajo" at bounding box center [148, 175] width 58 height 7
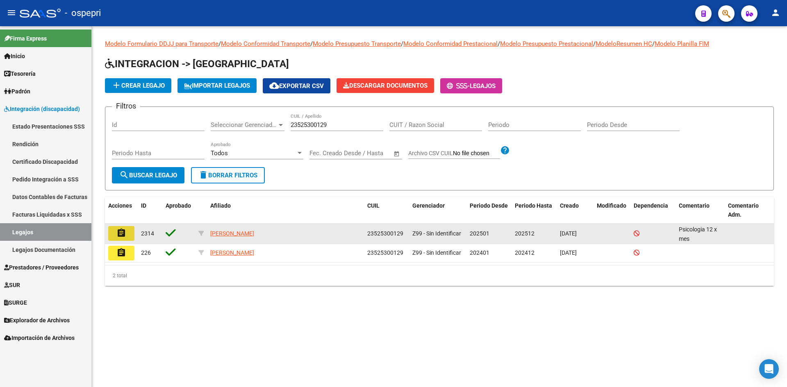
click at [123, 235] on mat-icon "assignment" at bounding box center [121, 233] width 10 height 10
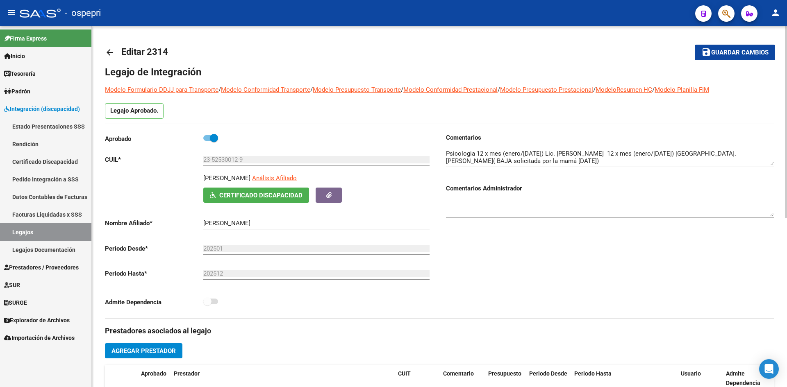
click at [277, 198] on span "Certificado Discapacidad" at bounding box center [260, 195] width 83 height 7
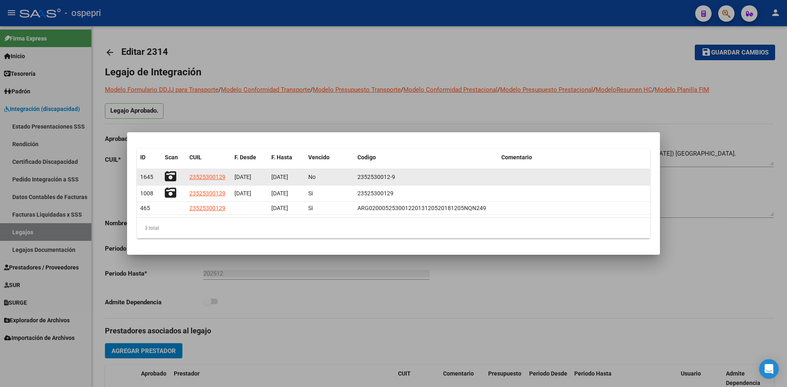
click at [173, 174] on icon at bounding box center [170, 176] width 11 height 11
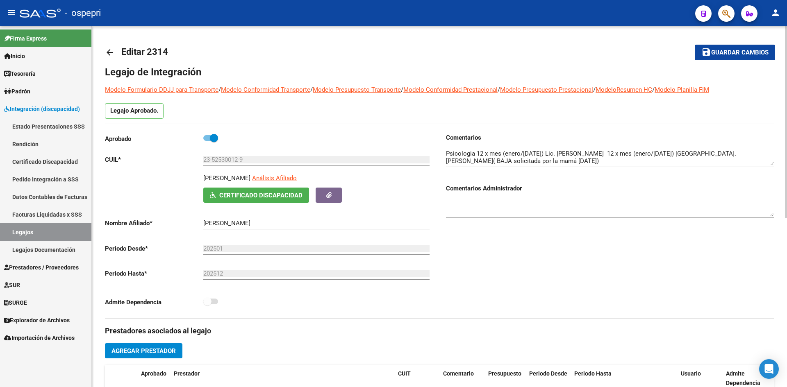
click at [109, 54] on mat-icon "arrow_back" at bounding box center [110, 53] width 10 height 10
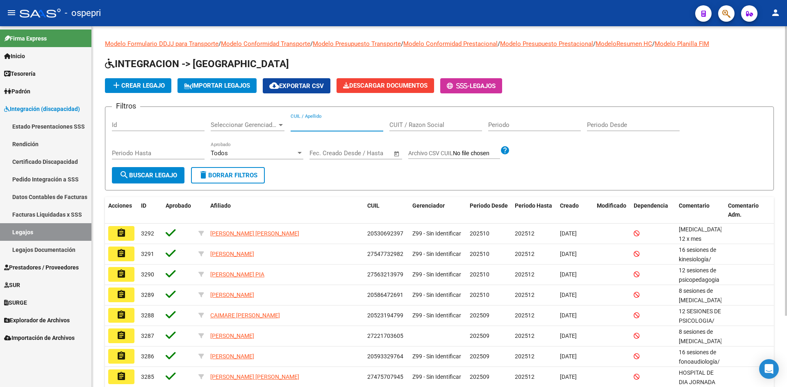
click at [305, 127] on input "CUIL / Apellido" at bounding box center [337, 124] width 93 height 7
paste input "27506040278"
type input "27506040278"
click at [161, 173] on span "search Buscar Legajo" at bounding box center [148, 175] width 58 height 7
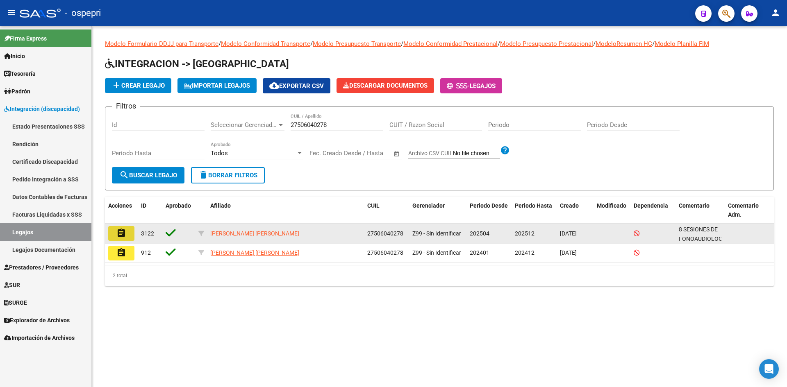
click at [120, 231] on mat-icon "assignment" at bounding box center [121, 233] width 10 height 10
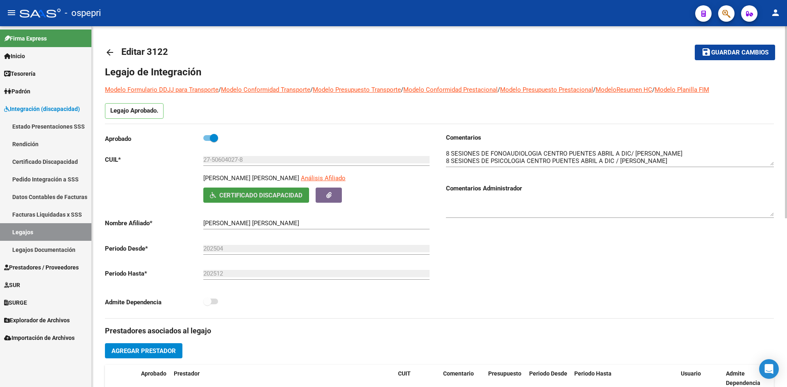
click at [291, 192] on span "Certificado Discapacidad" at bounding box center [260, 195] width 83 height 7
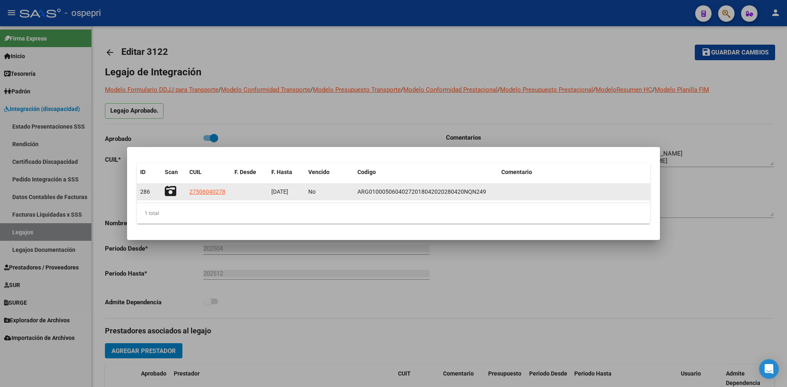
click at [174, 190] on icon at bounding box center [170, 191] width 11 height 11
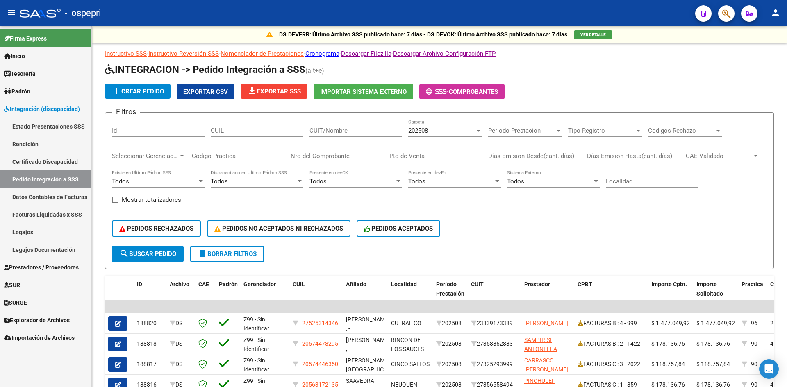
click at [46, 315] on link "Explorador de Archivos" at bounding box center [45, 321] width 91 height 18
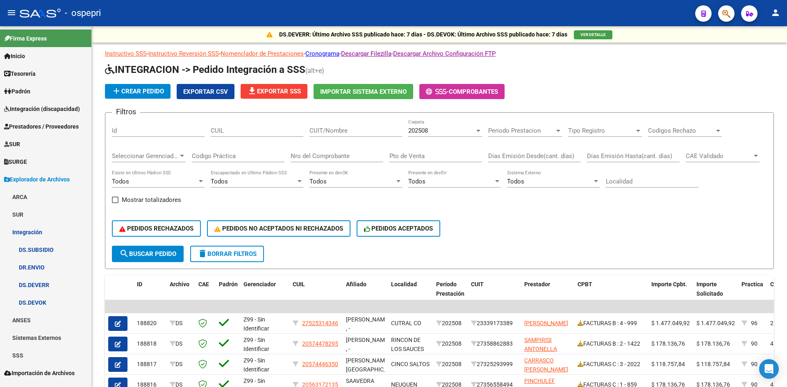
click at [36, 266] on link "DR.ENVIO" at bounding box center [45, 268] width 91 height 18
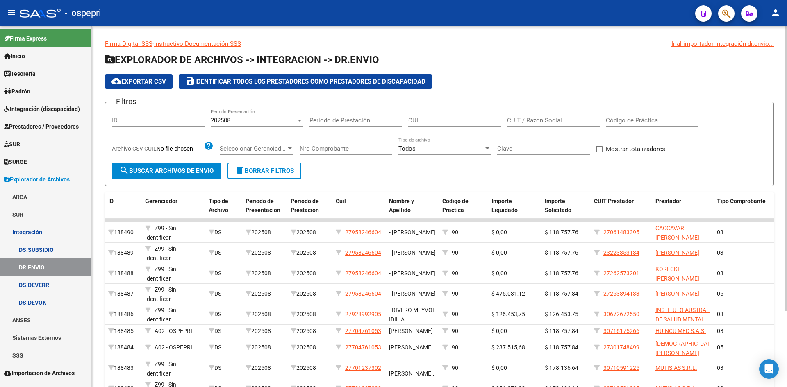
click at [144, 81] on span "cloud_download Exportar CSV" at bounding box center [139, 81] width 55 height 7
